Goal: Transaction & Acquisition: Obtain resource

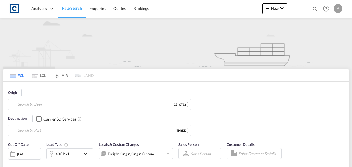
type input "CF82"
type input "[GEOGRAPHIC_DATA], THBKK"
click at [117, 104] on input "CF82" at bounding box center [95, 104] width 154 height 8
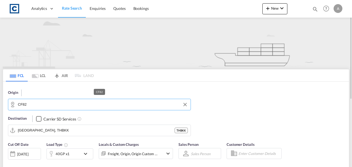
click at [117, 104] on input "CF82" at bounding box center [103, 104] width 170 height 8
type input "C"
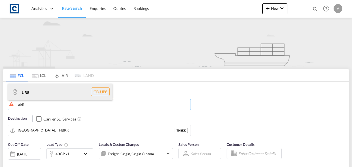
click at [62, 92] on div "UB8 GB-UB8" at bounding box center [60, 92] width 105 height 17
type input "UB8"
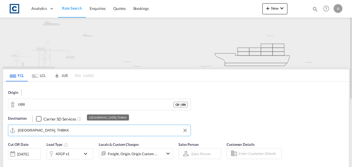
click at [73, 130] on input "[GEOGRAPHIC_DATA], THBKK" at bounding box center [103, 130] width 170 height 8
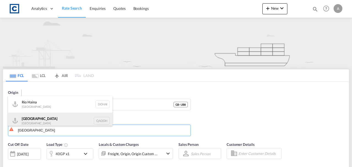
click at [49, 114] on div "Doha [GEOGRAPHIC_DATA] [GEOGRAPHIC_DATA]" at bounding box center [60, 120] width 105 height 17
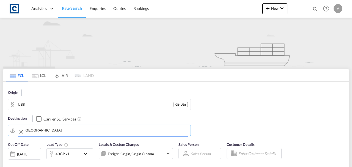
type input "[GEOGRAPHIC_DATA], QADOH"
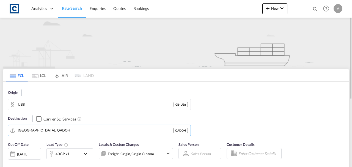
click at [28, 156] on div "[DATE]" at bounding box center [22, 154] width 11 height 5
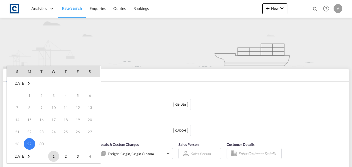
click at [57, 155] on span "1" at bounding box center [53, 156] width 11 height 11
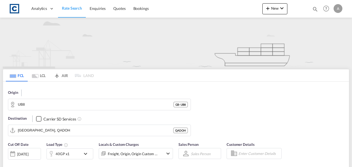
scroll to position [96, 0]
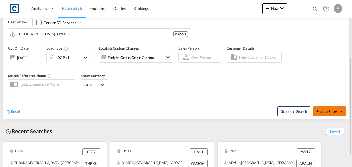
click at [332, 112] on span "Search Rates" at bounding box center [330, 111] width 26 height 4
type input "UB8 to QADOH / [DATE]"
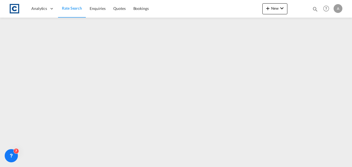
click at [74, 9] on span "Rate Search" at bounding box center [72, 8] width 20 height 5
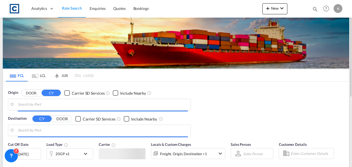
type input "GB-UB8, Hillingdon"
type input "[GEOGRAPHIC_DATA], QADOH"
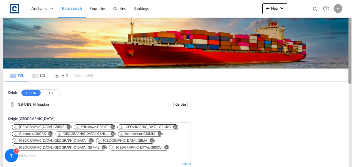
drag, startPoint x: 351, startPoint y: 71, endPoint x: 351, endPoint y: 87, distance: 16.0
click at [351, 87] on div at bounding box center [351, 83] width 1 height 165
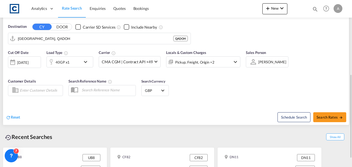
scroll to position [140, 0]
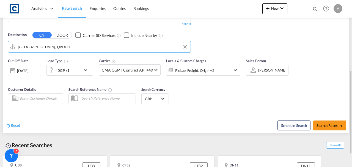
click at [78, 43] on input "[GEOGRAPHIC_DATA], QADOH" at bounding box center [103, 47] width 170 height 8
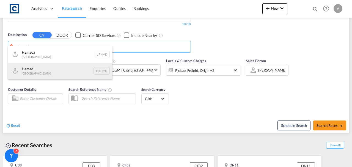
click at [64, 70] on div "Hamad [GEOGRAPHIC_DATA] QAHMD" at bounding box center [60, 71] width 105 height 17
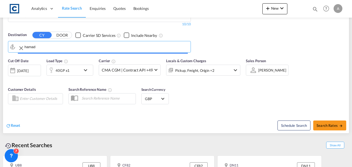
type input "Hamad, QAHMD"
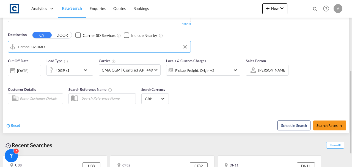
click at [18, 68] on div "[DATE]" at bounding box center [22, 70] width 11 height 5
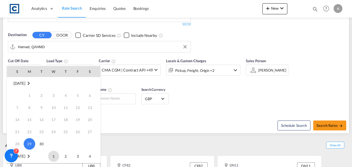
click at [53, 155] on span "1" at bounding box center [53, 156] width 11 height 11
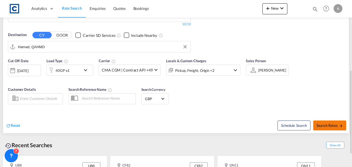
click at [318, 123] on span "Search Rates" at bounding box center [330, 125] width 26 height 4
type input "UB8 to QAHMD / [DATE]"
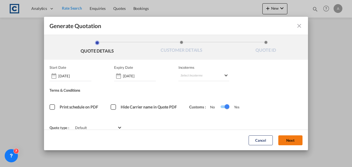
click at [294, 144] on button "Next" at bounding box center [290, 140] width 24 height 10
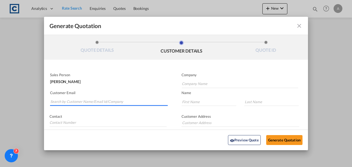
click at [94, 102] on input "Search by Customer Name/Email Id/Company" at bounding box center [108, 102] width 117 height 8
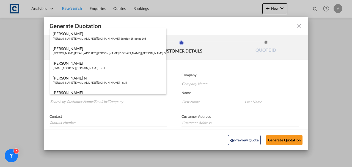
paste input "[EMAIL_ADDRESS][DOMAIN_NAME]"
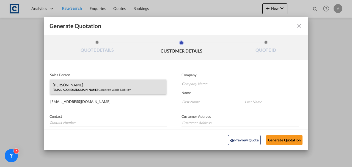
type input "[EMAIL_ADDRESS][DOMAIN_NAME]"
click at [108, 87] on div "[PERSON_NAME] [EMAIL_ADDRESS][DOMAIN_NAME] | Corporate World Mobility" at bounding box center [108, 86] width 116 height 15
type input "Corporate World Mobility"
type input "[PERSON_NAME]"
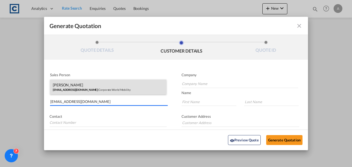
type input "PH: [PHONE_NUMBER]"
type input "[GEOGRAPHIC_DATA], [STREET_ADDRESS]"
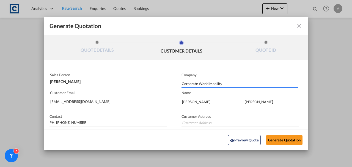
type input "[GEOGRAPHIC_DATA], [STREET_ADDRESS]"
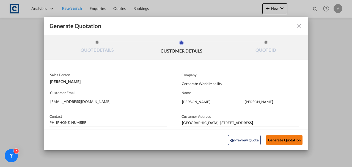
click at [284, 140] on button "Generate Quotation" at bounding box center [284, 140] width 36 height 10
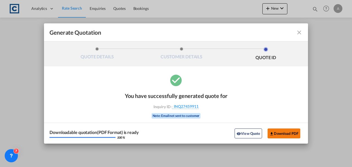
click at [278, 130] on button "Download PDF" at bounding box center [284, 133] width 33 height 10
